Goal: Information Seeking & Learning: Learn about a topic

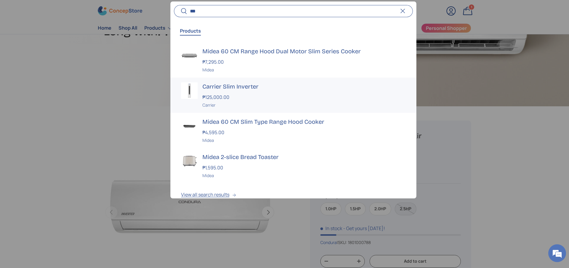
type input "***"
click at [240, 85] on h3 "Carrier Slim Inverter" at bounding box center [304, 86] width 203 height 8
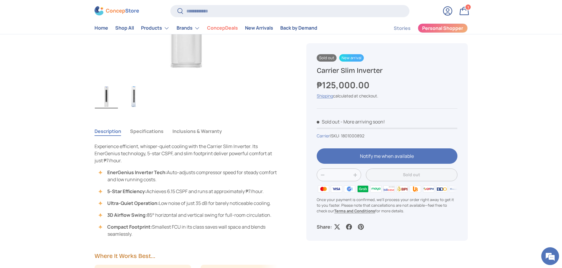
scroll to position [311, 0]
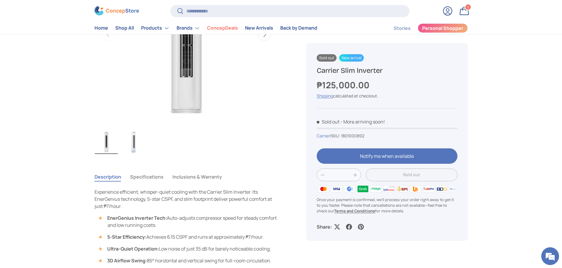
click at [152, 172] on button "Specifications" at bounding box center [147, 177] width 34 height 14
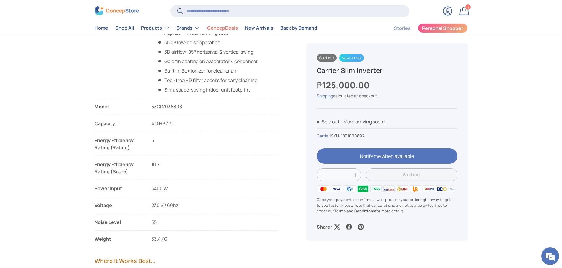
scroll to position [489, 0]
click at [177, 121] on li "Capacity 4.0 HP / 3T" at bounding box center [187, 126] width 184 height 12
copy li "Capacity 4.0 HP"
drag, startPoint x: 166, startPoint y: 123, endPoint x: 97, endPoint y: 126, distance: 69.4
click at [97, 126] on li "Capacity 4.0 HP / 3T" at bounding box center [187, 126] width 184 height 12
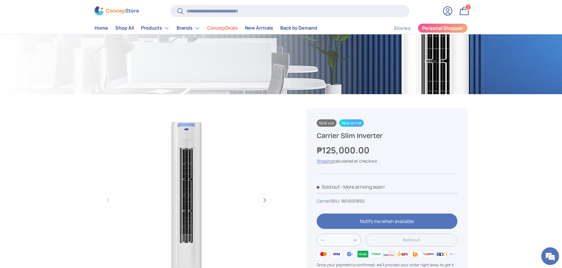
scroll to position [133, 0]
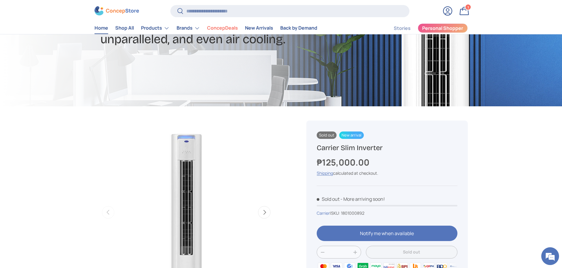
click at [96, 28] on link "Home" at bounding box center [102, 29] width 14 height 12
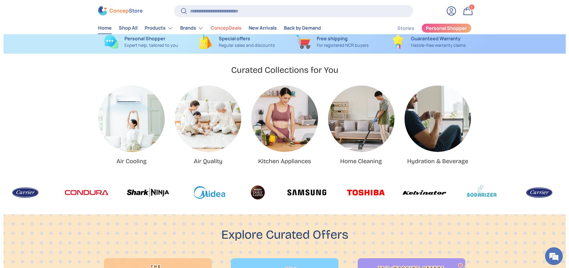
scroll to position [0, 562]
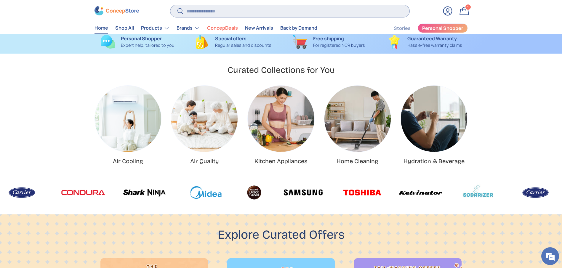
click at [258, 9] on input "Search" at bounding box center [289, 11] width 239 height 12
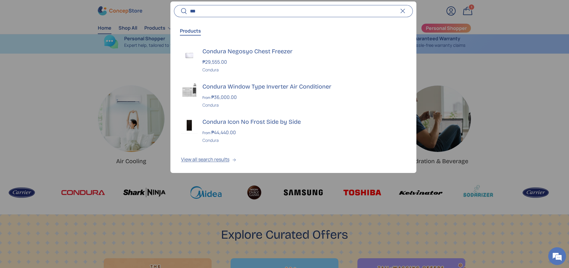
scroll to position [0, 0]
click at [232, 16] on input "***" at bounding box center [293, 11] width 239 height 12
type input "*"
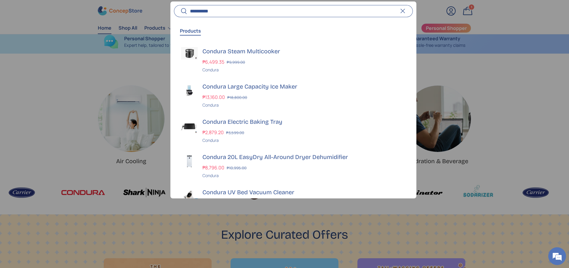
scroll to position [0, 569]
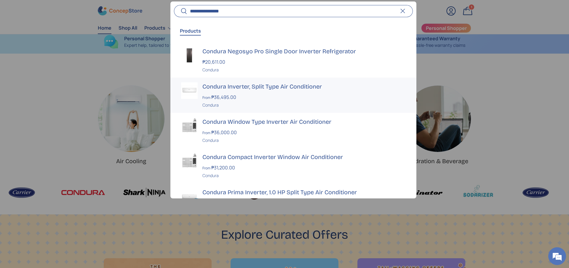
type input "**********"
click at [249, 84] on h3 "Condura Inverter, Split Type Air Conditioner" at bounding box center [304, 86] width 203 height 8
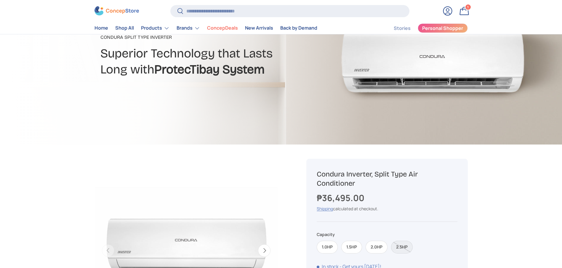
scroll to position [132, 0]
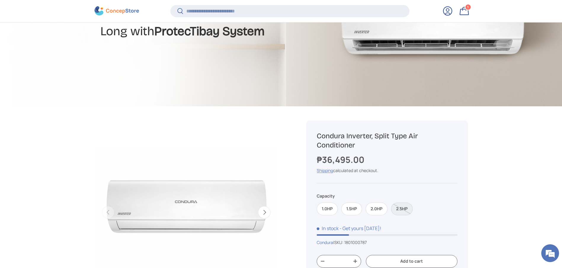
click at [355, 214] on label "1.5HP" at bounding box center [352, 209] width 21 height 13
drag, startPoint x: 372, startPoint y: 243, endPoint x: 349, endPoint y: 243, distance: 23.4
click at [349, 243] on div "Condura | SKU: 1801000788" at bounding box center [387, 243] width 141 height 6
copy span "1801000788"
click at [339, 138] on h1 "Condura Inverter, Split Type Air Conditioner" at bounding box center [387, 141] width 141 height 18
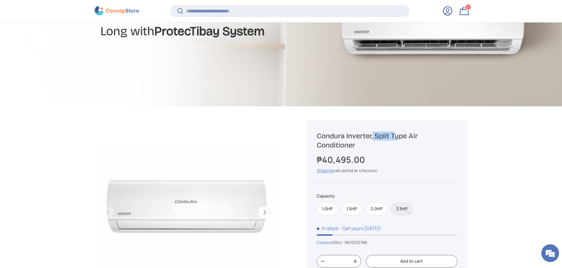
click at [339, 138] on h1 "Condura Inverter, Split Type Air Conditioner" at bounding box center [387, 141] width 141 height 18
copy div "Condura Inverter, Split Type Air Conditioner"
